Goal: Task Accomplishment & Management: Manage account settings

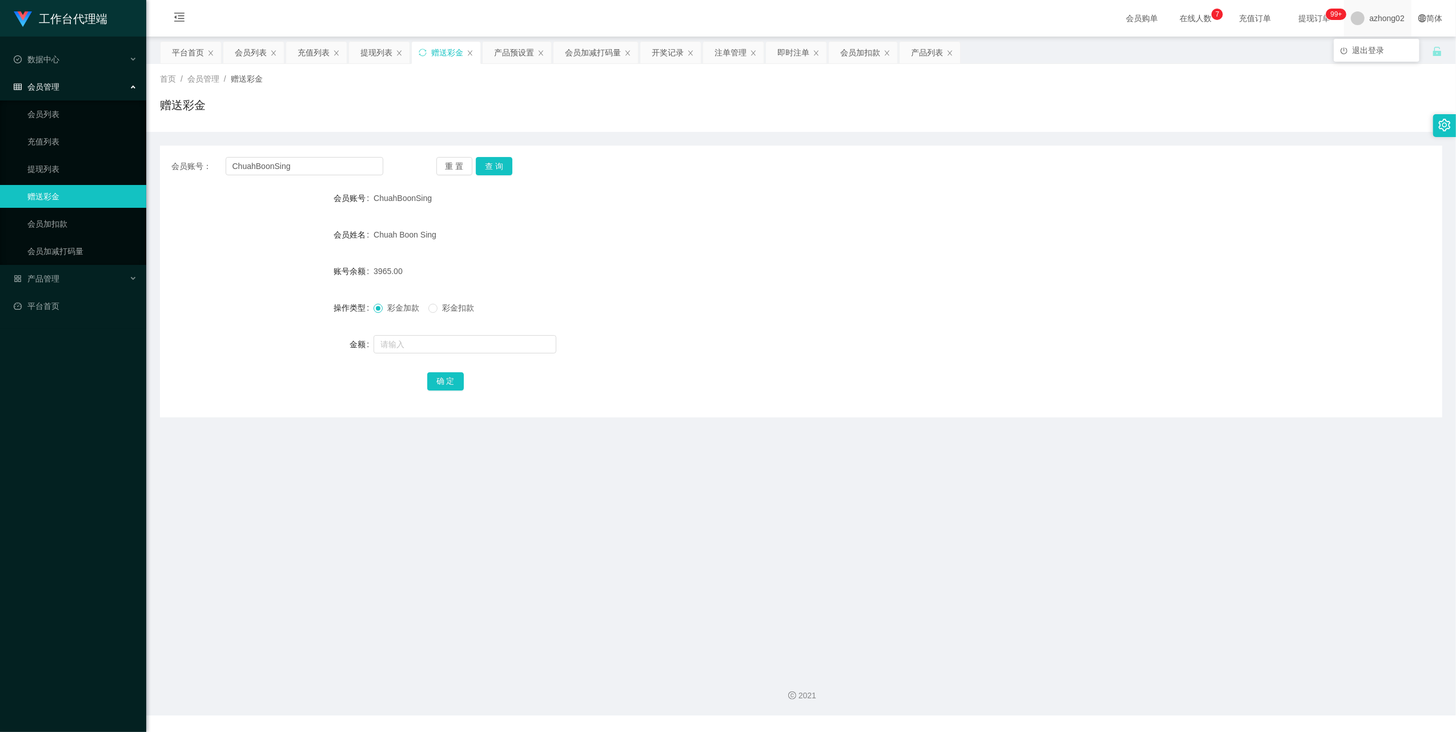
click at [1385, 25] on span "azhong02" at bounding box center [1386, 18] width 35 height 37
click at [1368, 42] on li "退出登录" at bounding box center [1376, 50] width 86 height 18
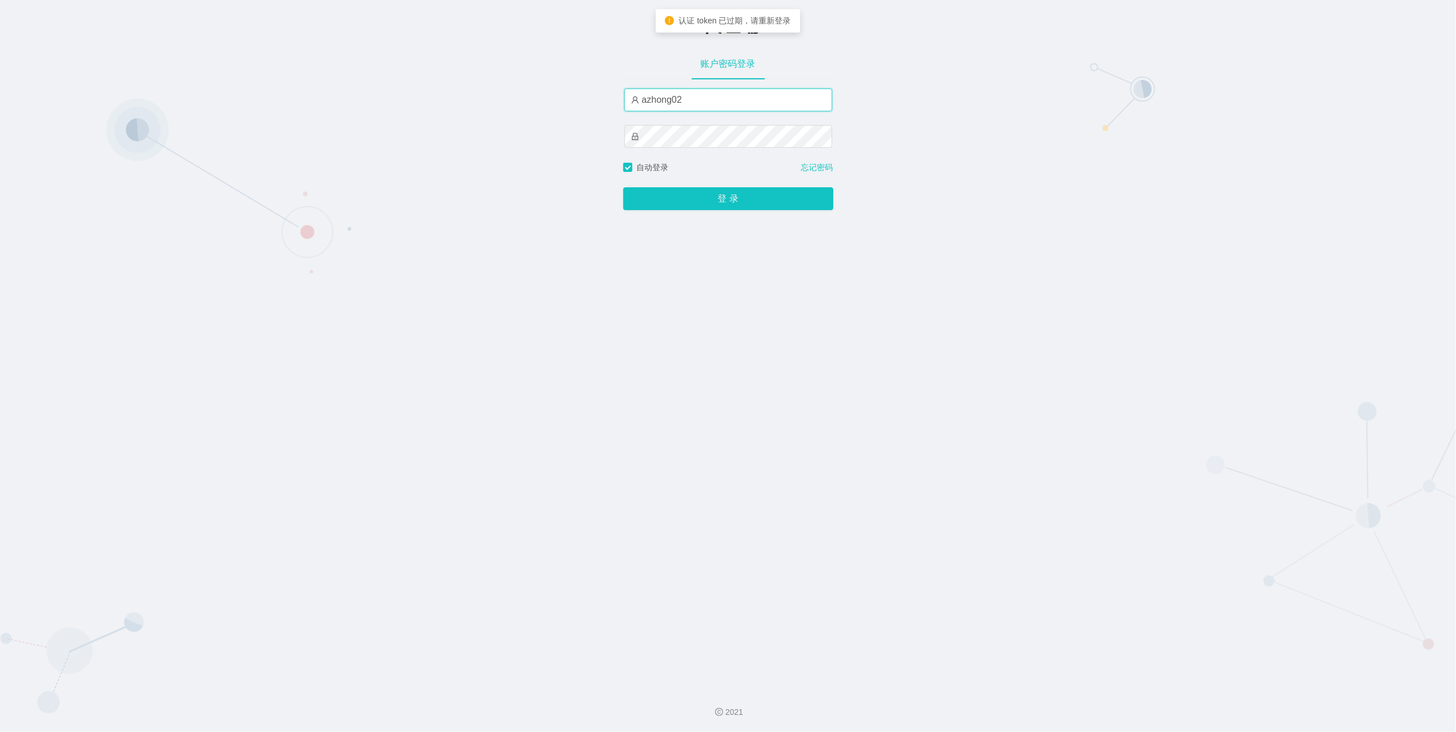
click at [690, 103] on input "azhong02" at bounding box center [728, 100] width 208 height 23
paste input "xiaowei"
type input "xiaowei02"
click at [645, 196] on button "登 录" at bounding box center [728, 198] width 210 height 23
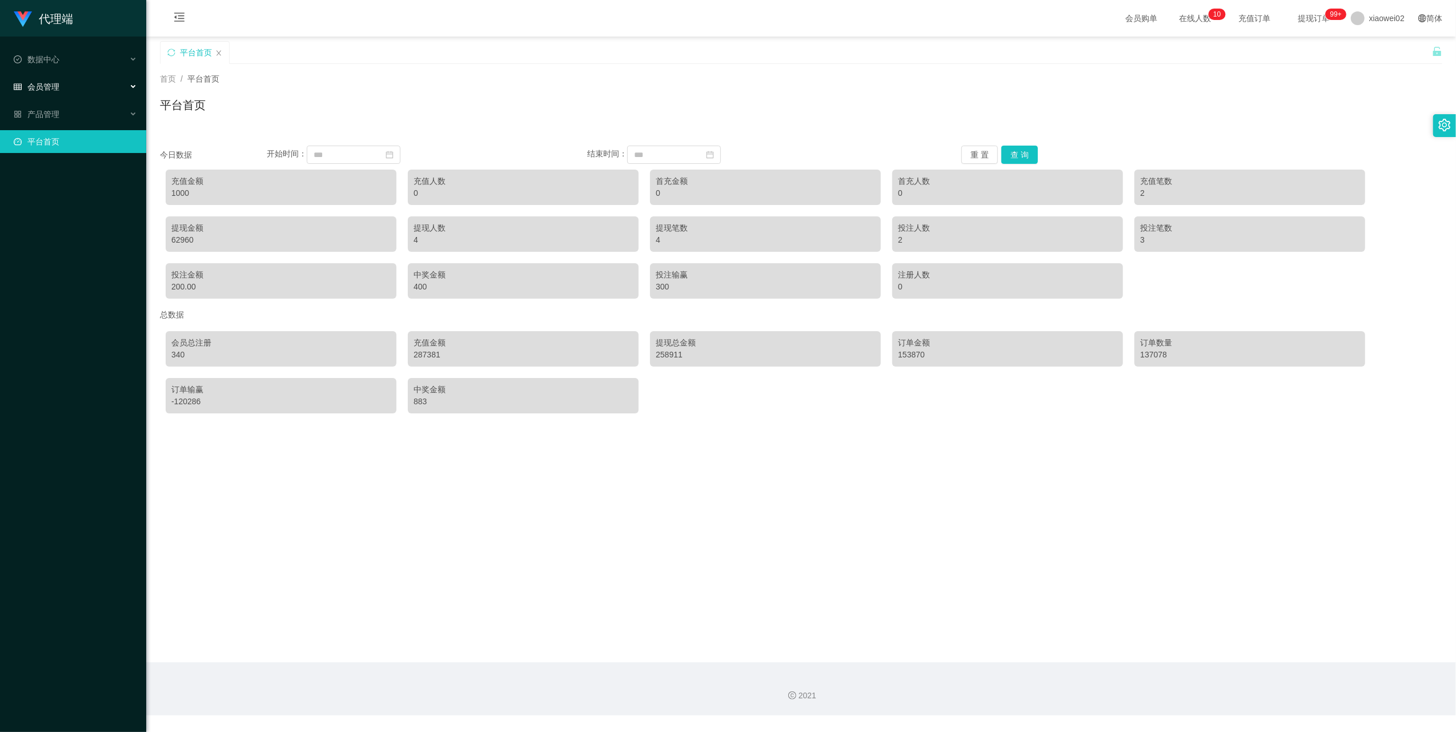
click at [27, 82] on span "会员管理" at bounding box center [37, 86] width 46 height 9
